Goal: Navigation & Orientation: Go to known website

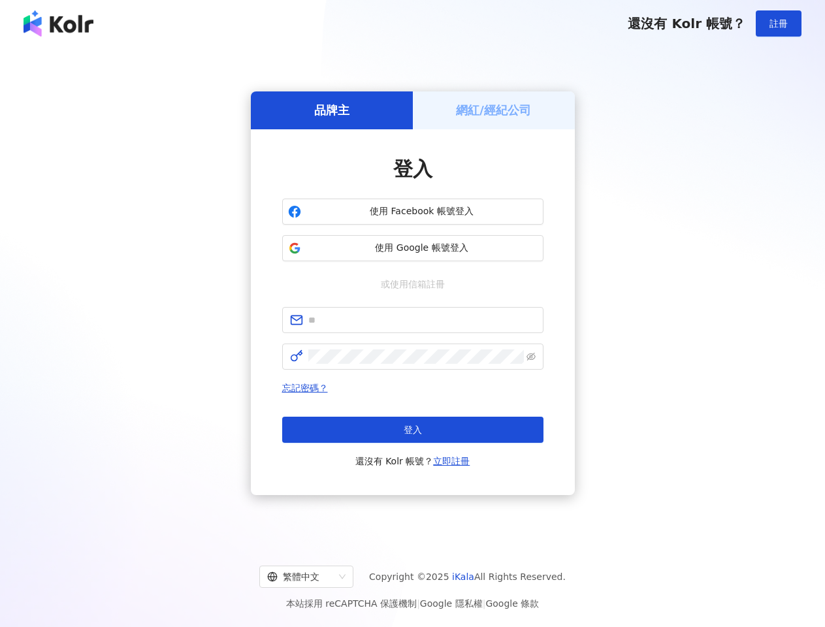
click at [778, 24] on span "註冊" at bounding box center [778, 23] width 18 height 10
click at [332, 110] on h5 "品牌主" at bounding box center [331, 110] width 35 height 16
click at [494, 110] on h5 "網紅/經紀公司" at bounding box center [493, 110] width 75 height 16
click at [413, 212] on span "使用 Facebook 帳號登入" at bounding box center [421, 211] width 231 height 13
click at [413, 248] on span "使用 Google 帳號登入" at bounding box center [421, 248] width 231 height 13
